Goal: Contribute content

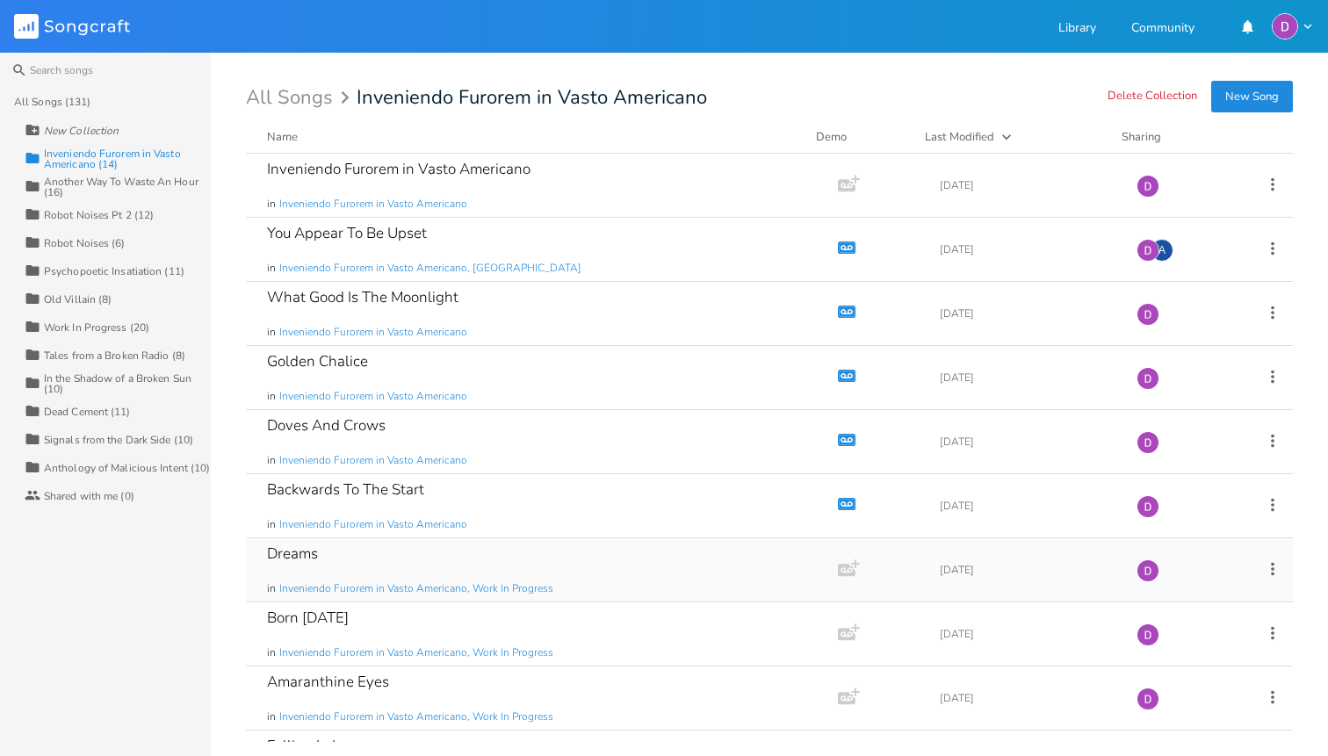
click at [556, 565] on div "Dreams in Inveniendo Furorem in Vasto Americano, Work In Progress" at bounding box center [538, 569] width 543 height 63
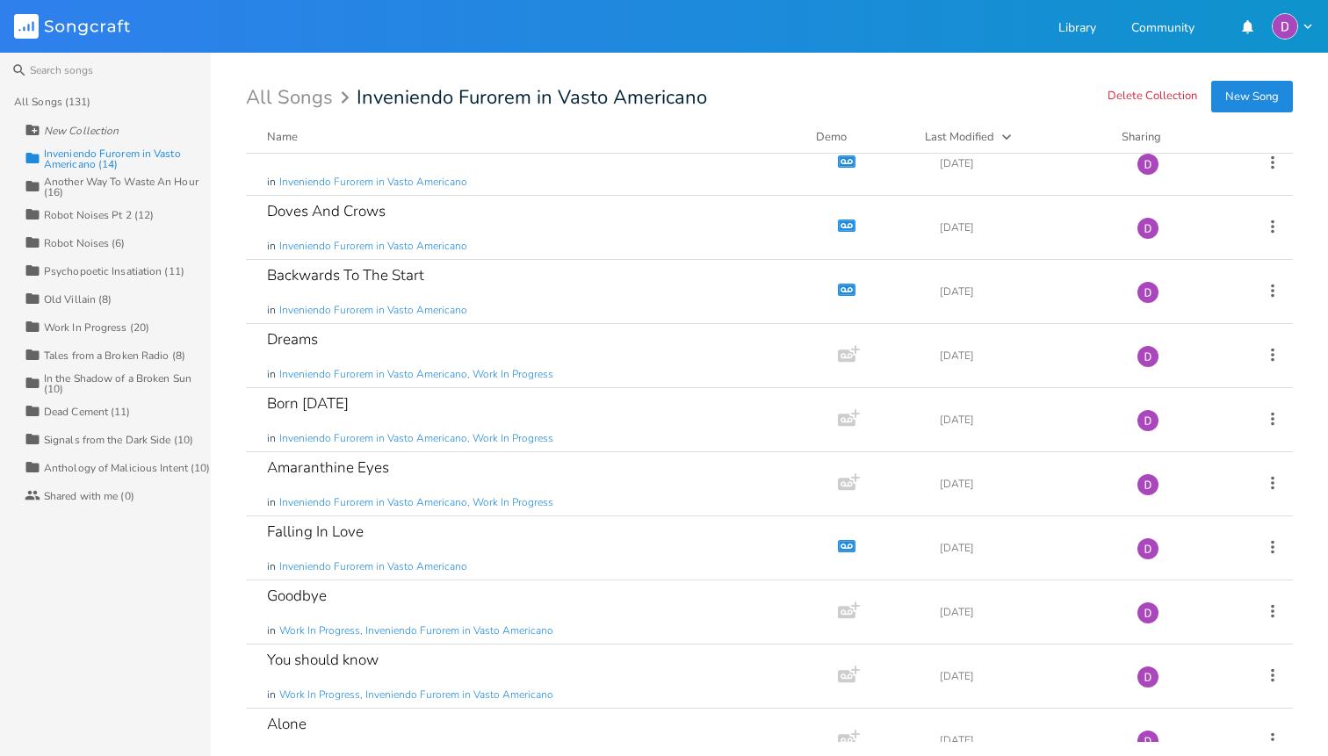
scroll to position [217, 0]
click at [440, 398] on div "Born Yesterday in Inveniendo Furorem in Vasto Americano, Work In Progress" at bounding box center [538, 417] width 543 height 63
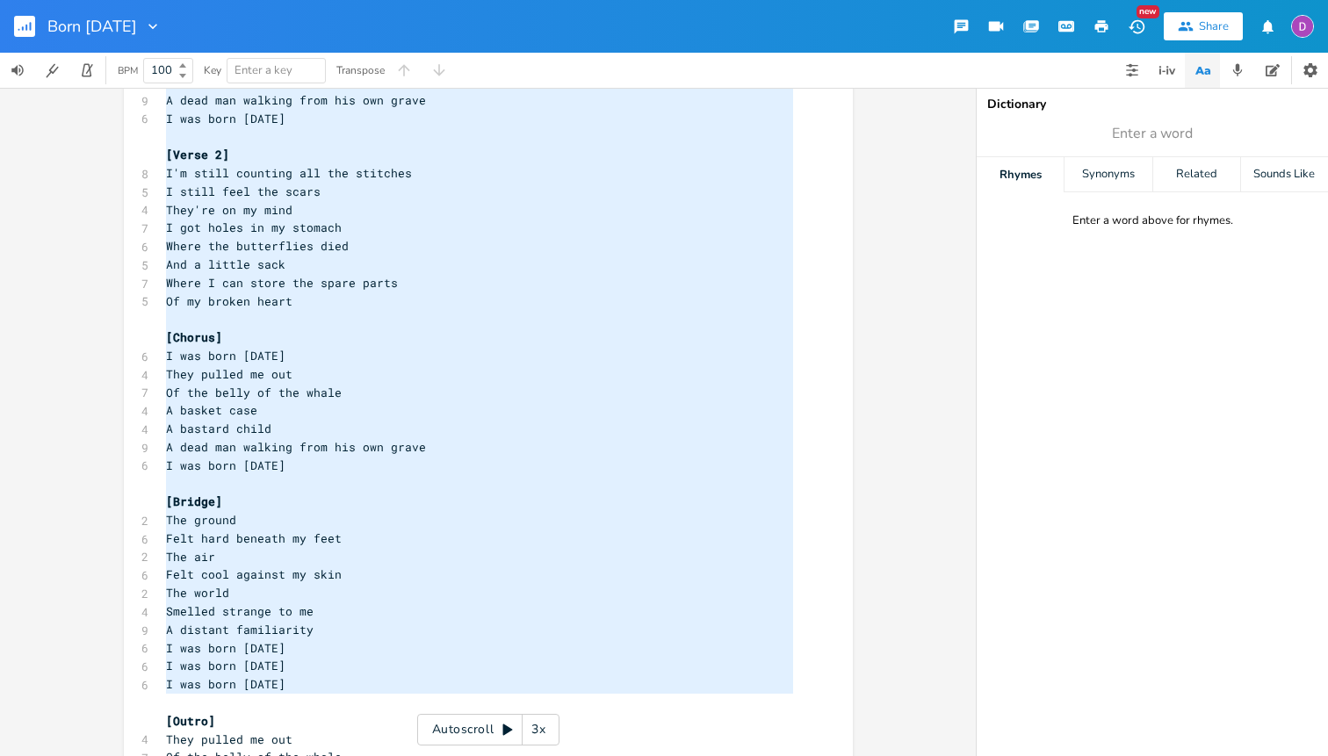
scroll to position [495, 0]
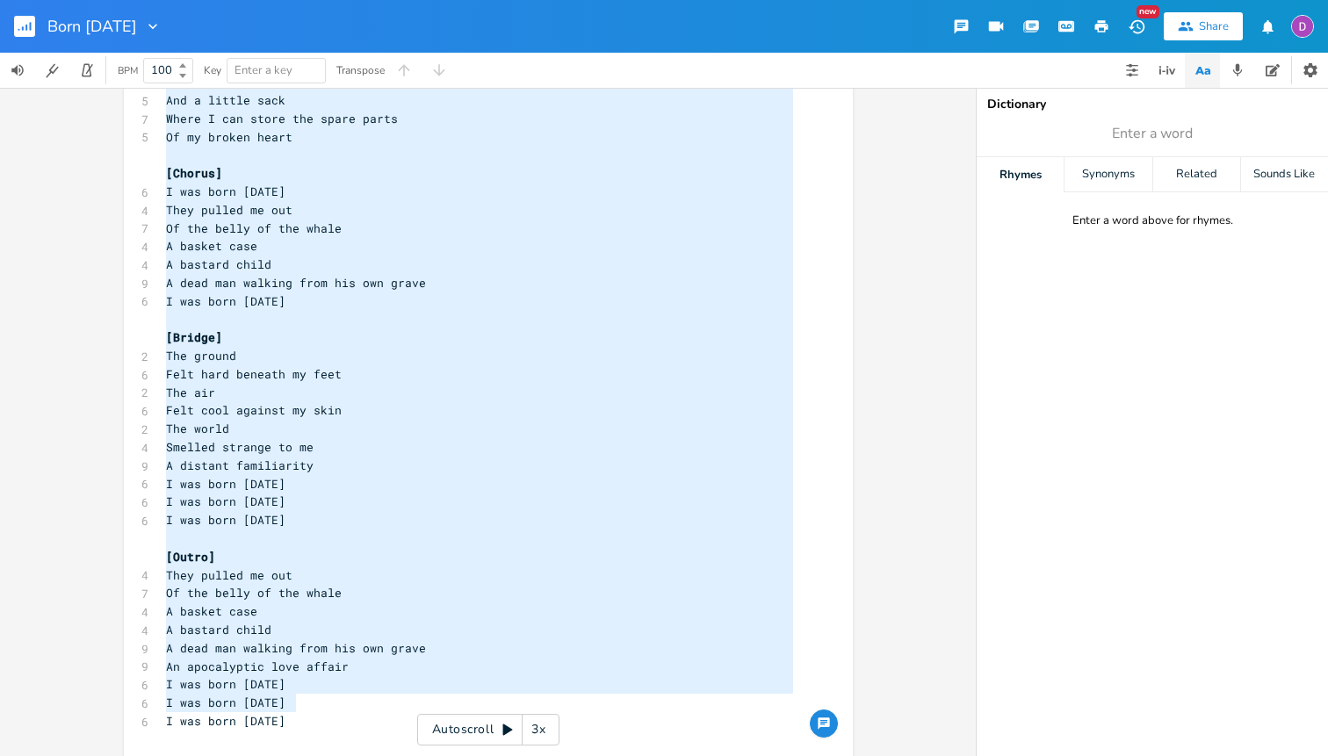
type textarea "[Verse] I got butterflies in my stomach Not the good kind I've got tears in my …"
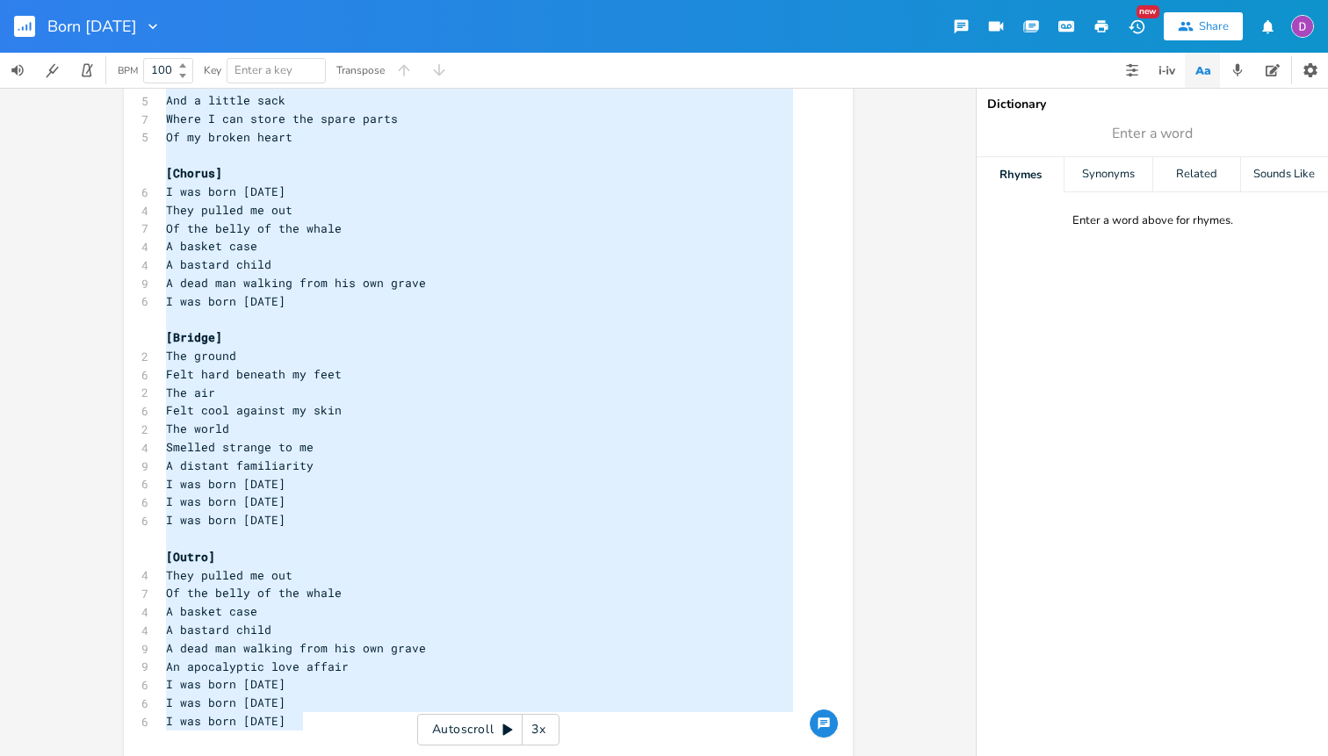
drag, startPoint x: 161, startPoint y: 137, endPoint x: 318, endPoint y: 720, distance: 604.0
click at [318, 720] on div "[Verse] 9 I got butterflies in my stomach 4 Not the good kind 6 I've got tears …" at bounding box center [479, 192] width 634 height 1114
